Goal: Information Seeking & Learning: Learn about a topic

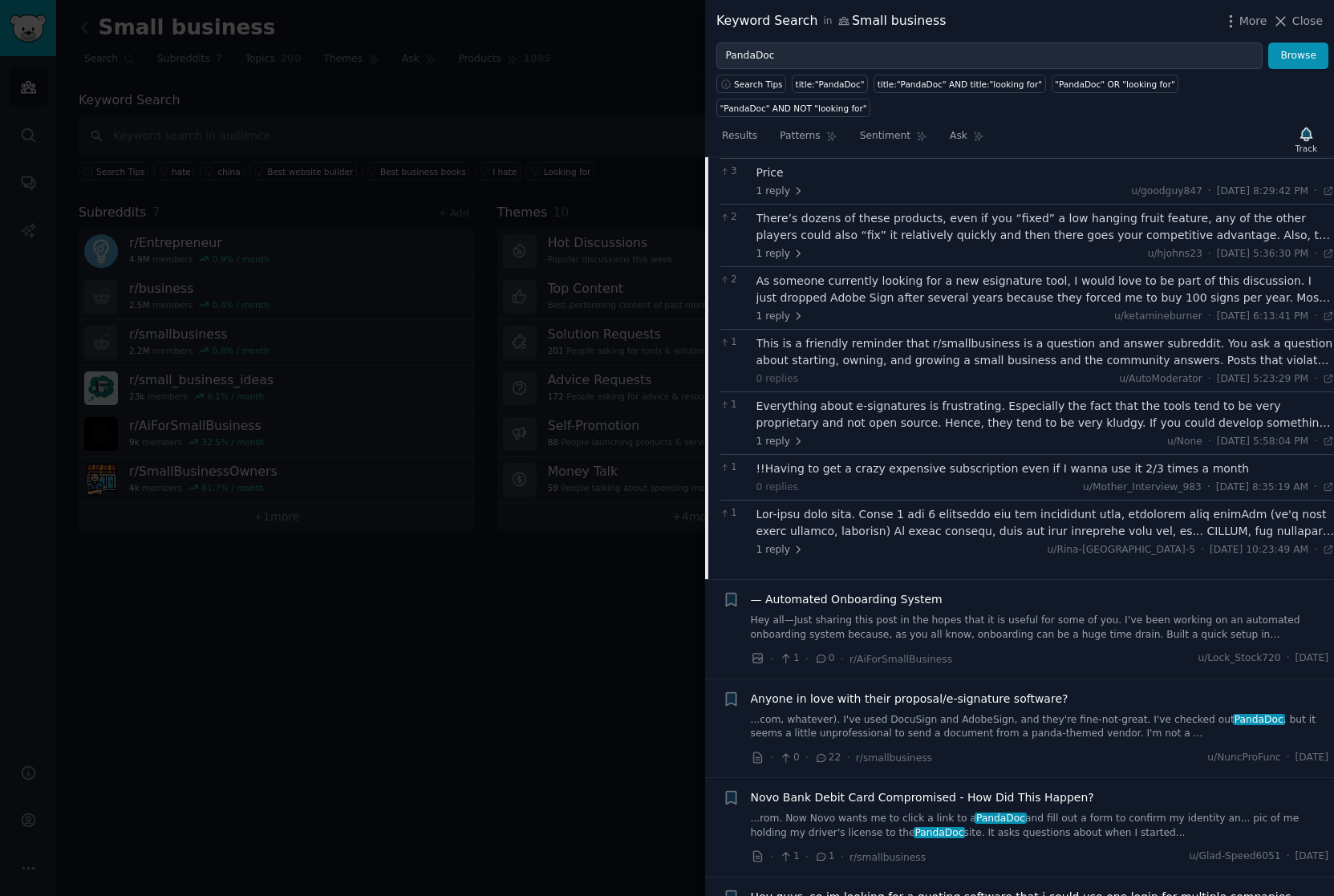
scroll to position [550, 0]
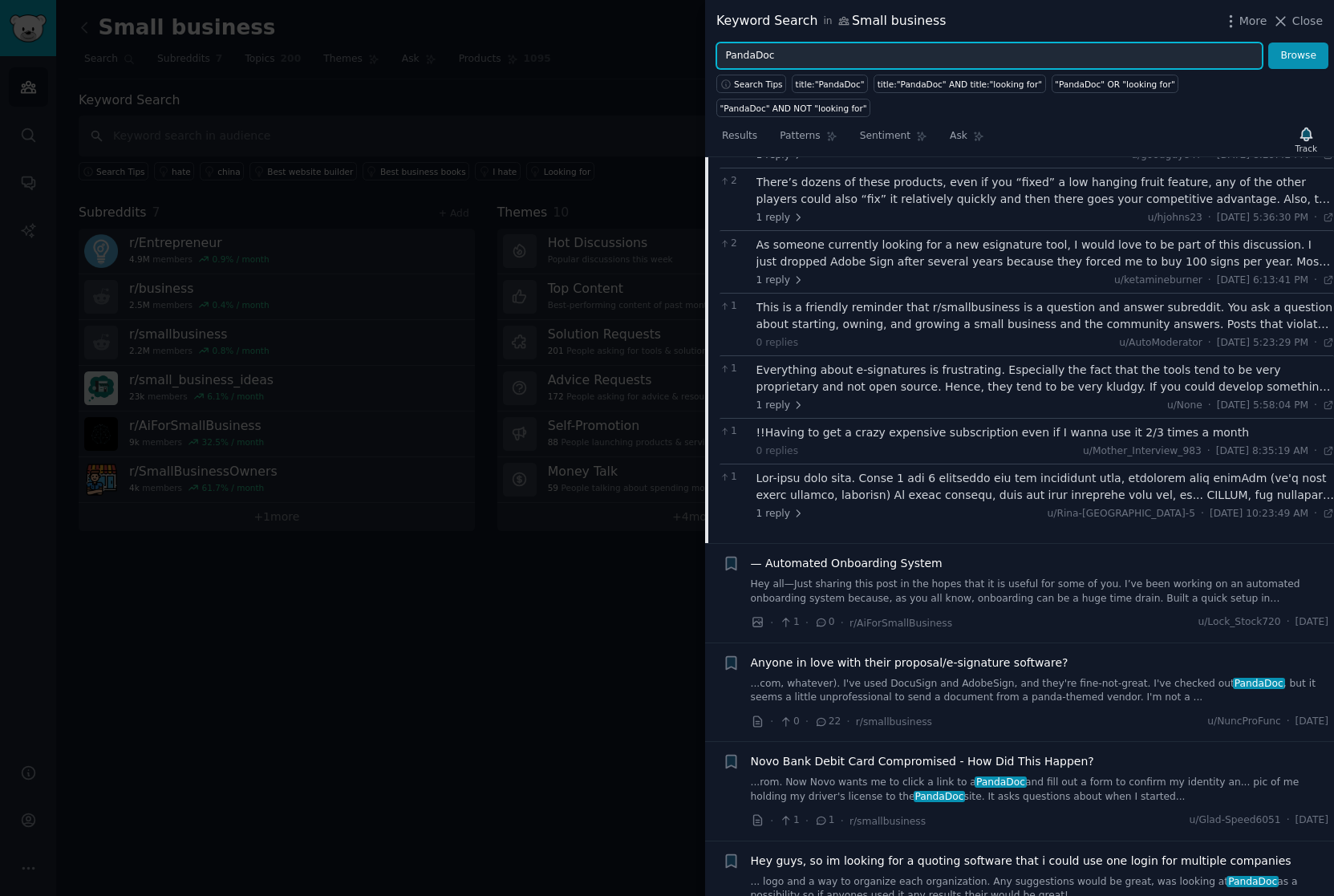
drag, startPoint x: 784, startPoint y: 57, endPoint x: 688, endPoint y: 43, distance: 97.0
click at [688, 42] on div "Keyword Search in Small business More Close PandaDoc Browse Search Tips title:"…" at bounding box center [667, 448] width 1334 height 896
type input "handwriting"
click at [1268, 42] on button "Browse" at bounding box center [1298, 55] width 60 height 27
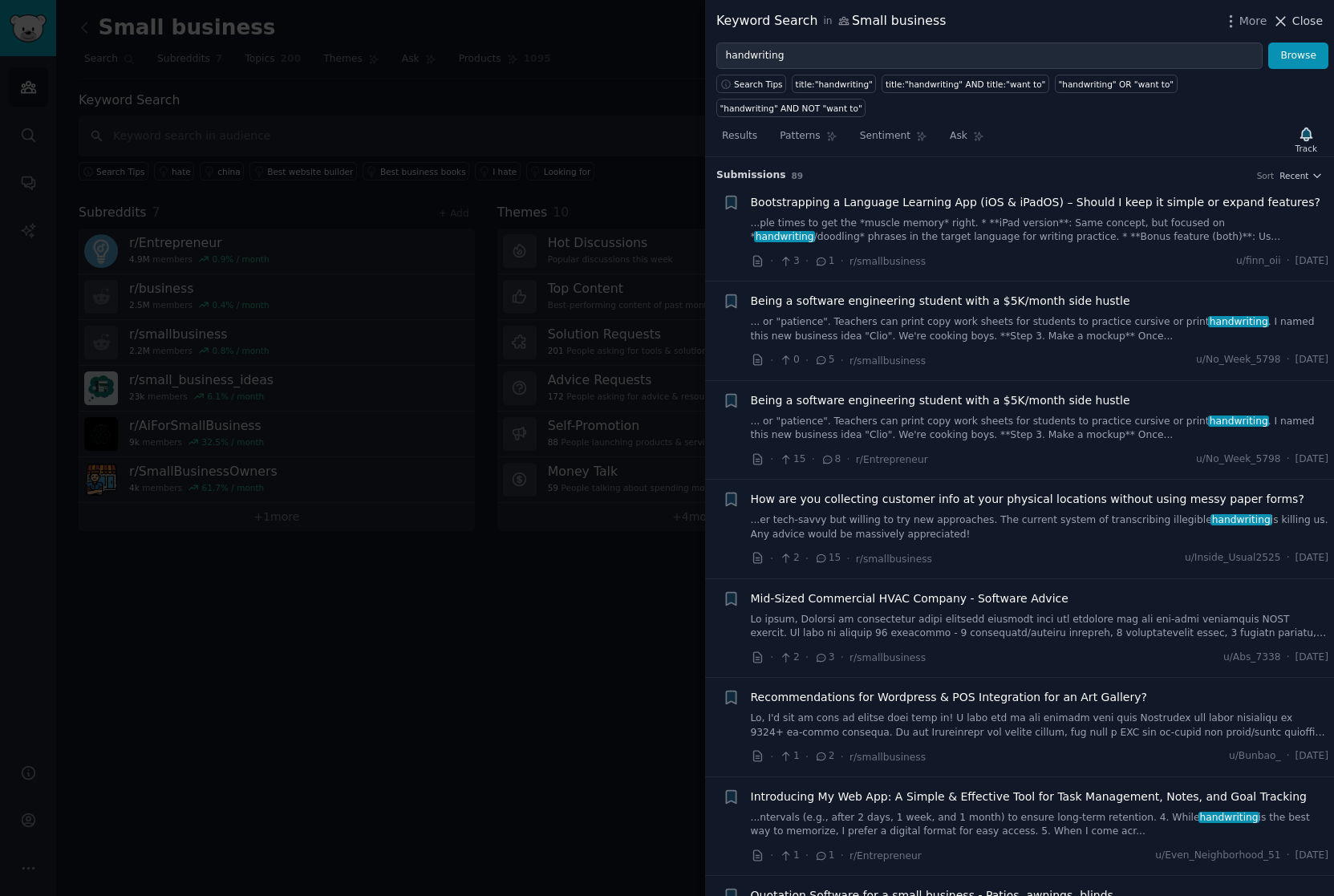
click at [1287, 21] on icon at bounding box center [1281, 21] width 17 height 17
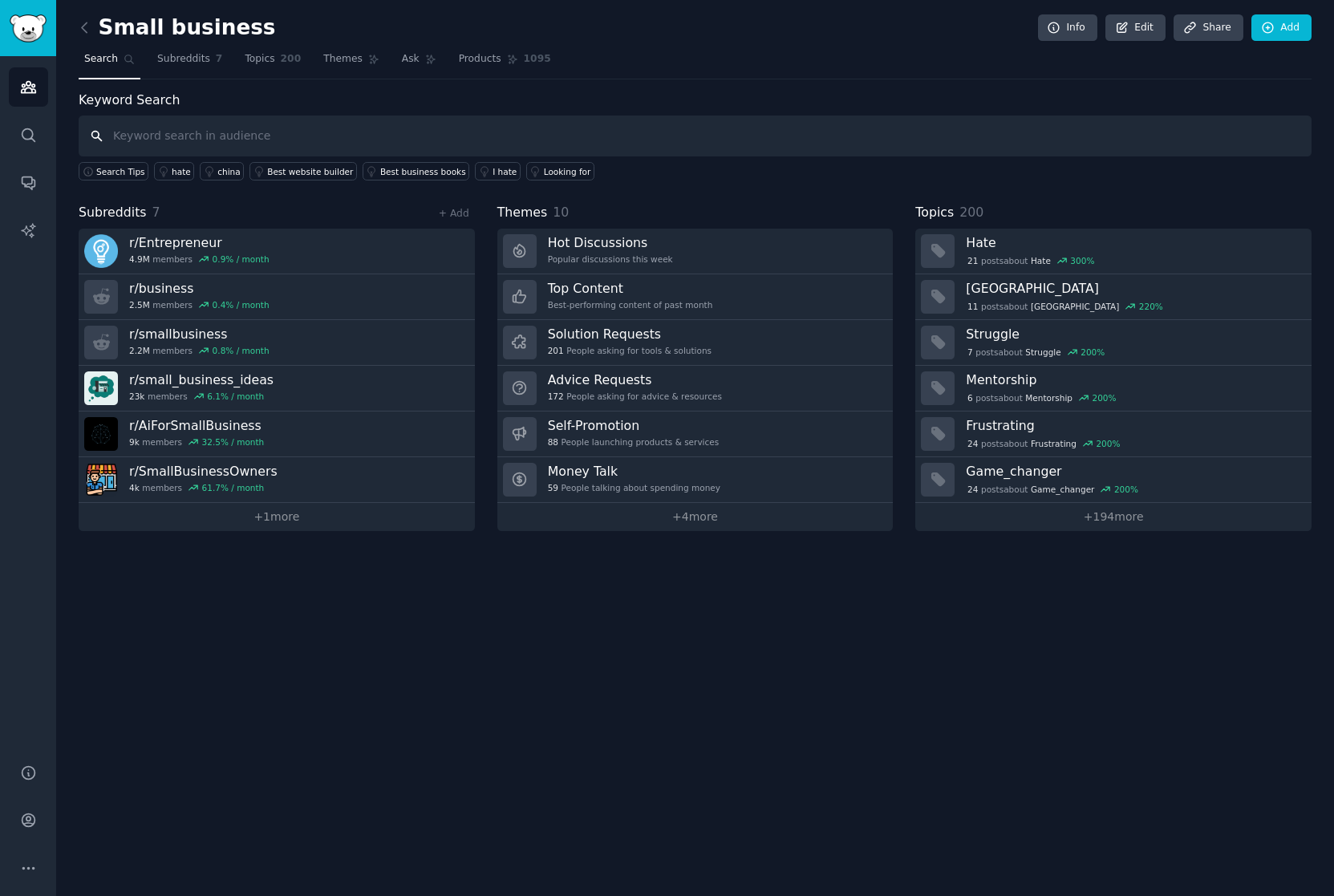
click at [275, 141] on input "text" at bounding box center [694, 136] width 1232 height 41
type input "pandadoc"
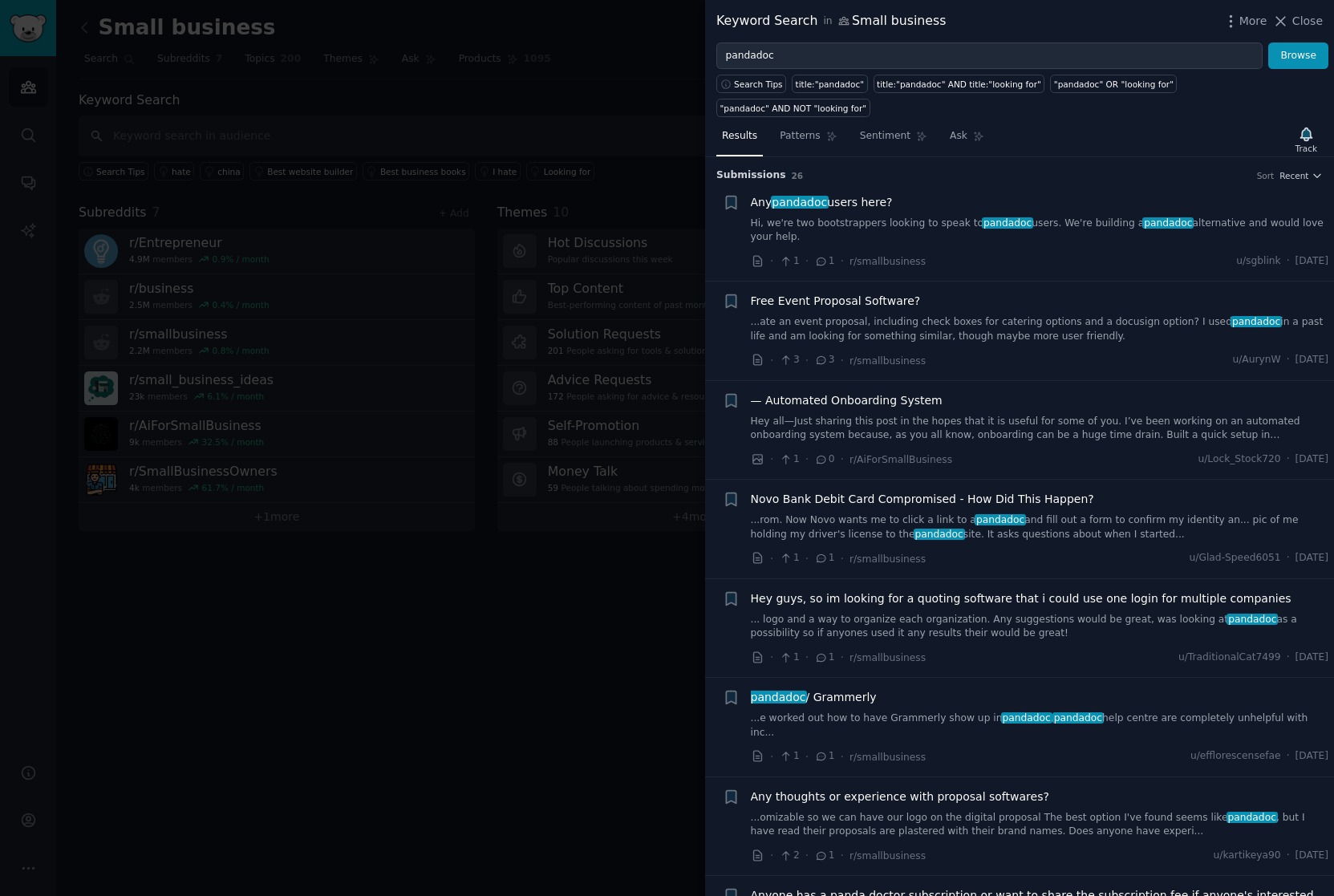
click at [289, 512] on div at bounding box center [667, 448] width 1334 height 896
